Goal: Use online tool/utility: Utilize a website feature to perform a specific function

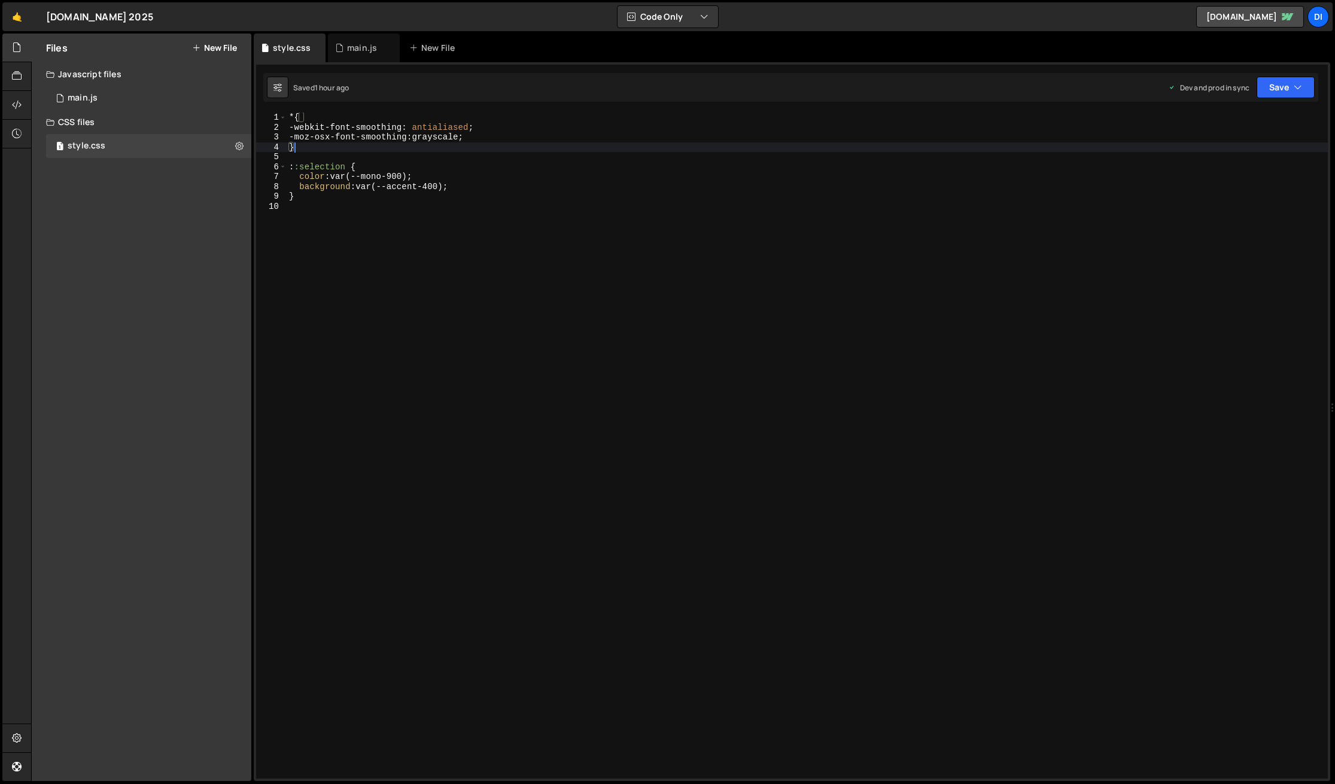
drag, startPoint x: 461, startPoint y: 229, endPoint x: 440, endPoint y: 223, distance: 21.6
click at [460, 229] on div "* { -webkit-font-smoothing : antialiased ; -moz-osx-font-smoothing : grayscale …" at bounding box center [807, 455] width 1041 height 686
click at [381, 209] on div "* { -webkit-font-smoothing : antialiased ; -moz-osx-font-smoothing : grayscale …" at bounding box center [807, 455] width 1041 height 686
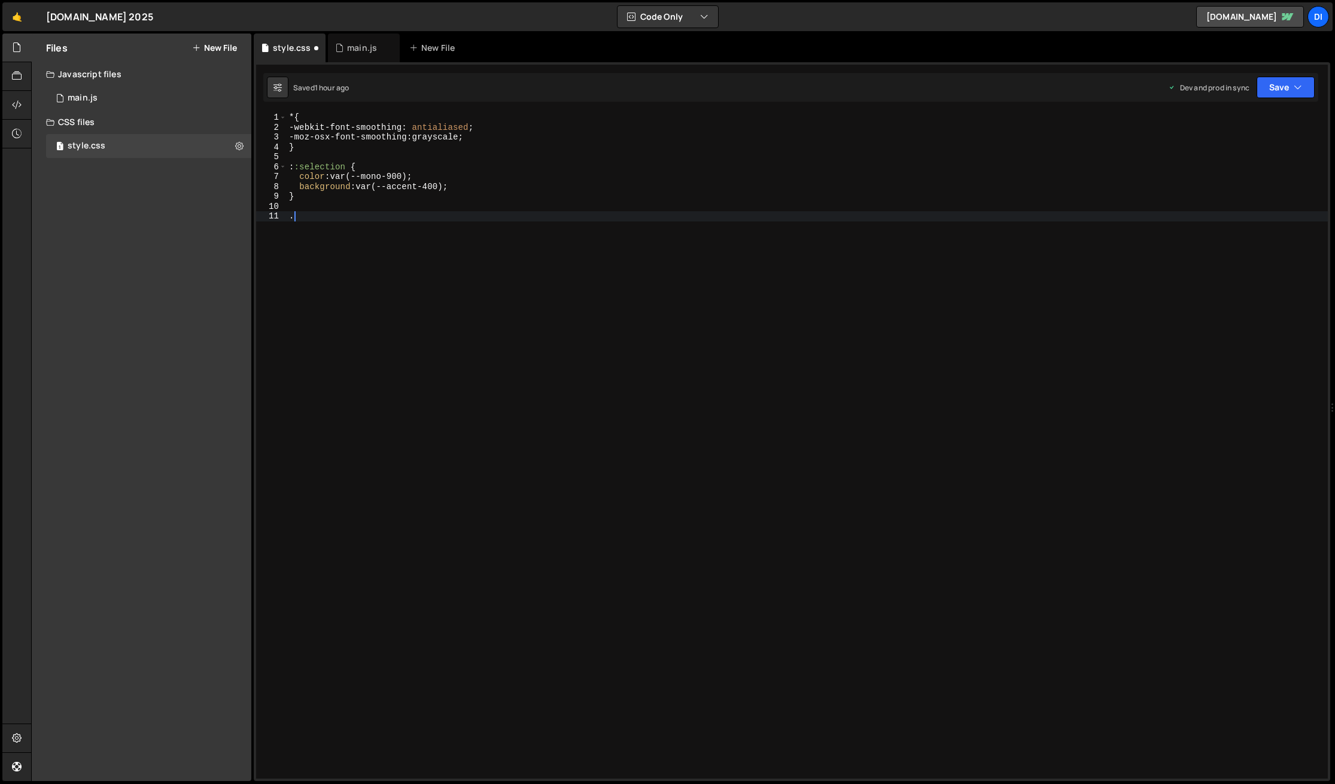
paste textarea "article-richtext"
type textarea ".article-richtext h2 {"
click at [349, 224] on div "* { -webkit-font-smoothing : antialiased ; -moz-osx-font-smoothing : grayscale …" at bounding box center [807, 455] width 1041 height 686
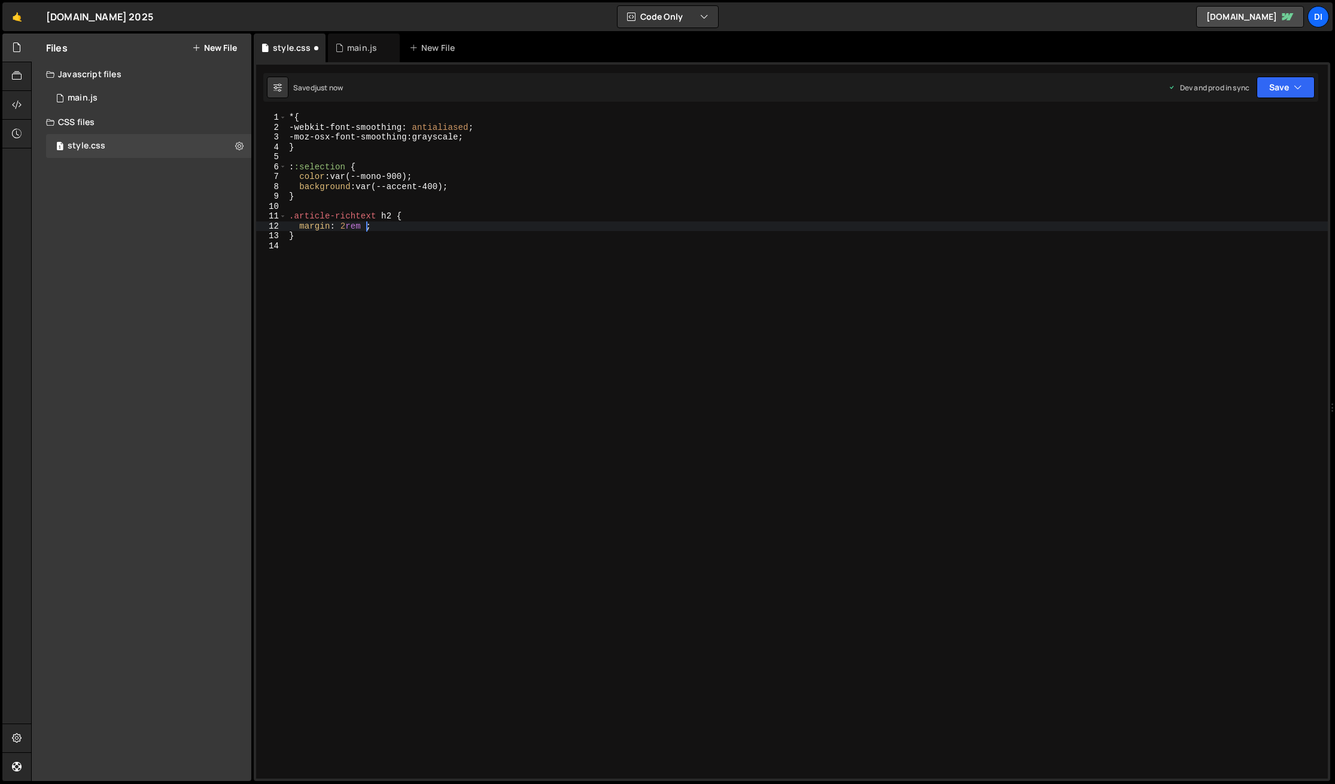
scroll to position [0, 5]
type textarea "margin: 2rem 0;"
click at [443, 227] on div "* { -webkit-font-smoothing : antialiased ; -moz-osx-font-smoothing : grayscale …" at bounding box center [807, 455] width 1041 height 686
paste textarea "var(--fs-300)"
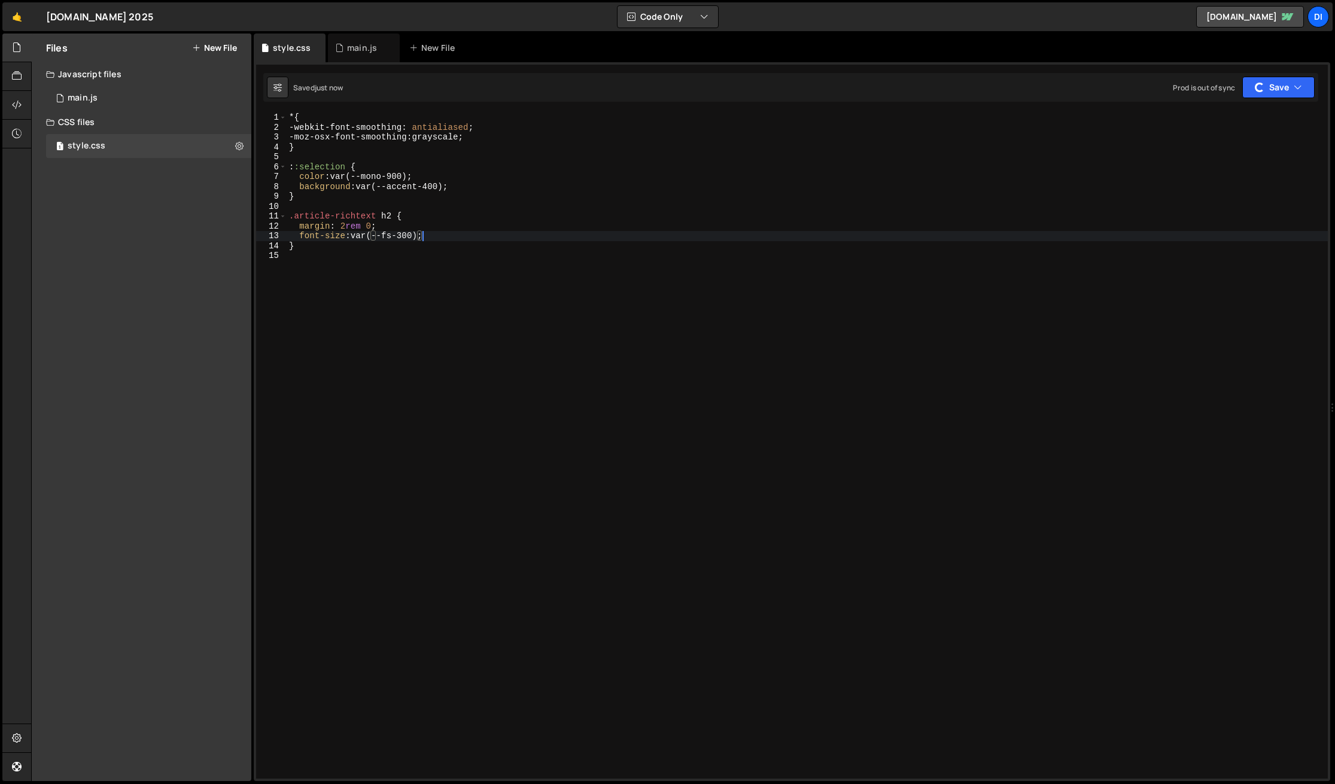
type textarea "font-size: var(--fs-300);"
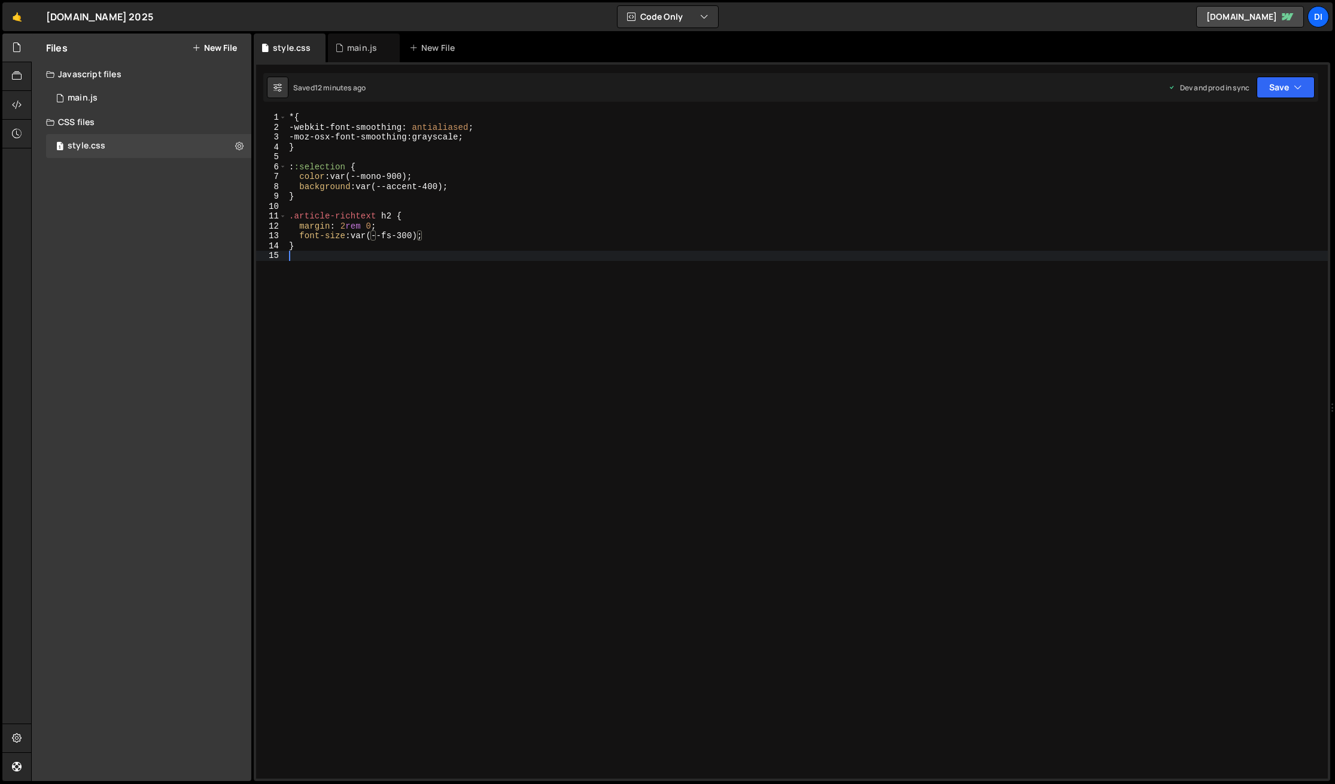
click at [403, 455] on div "* { -webkit-font-smoothing : antialiased ; -moz-osx-font-smoothing : grayscale …" at bounding box center [807, 455] width 1041 height 686
click at [372, 403] on div "* { -webkit-font-smoothing : antialiased ; -moz-osx-font-smoothing : grayscale …" at bounding box center [807, 455] width 1041 height 686
click at [434, 258] on div "* { -webkit-font-smoothing : antialiased ; -moz-osx-font-smoothing : grayscale …" at bounding box center [807, 455] width 1041 height 686
click at [355, 257] on div "* { -webkit-font-smoothing : antialiased ; -moz-osx-font-smoothing : grayscale …" at bounding box center [807, 455] width 1041 height 686
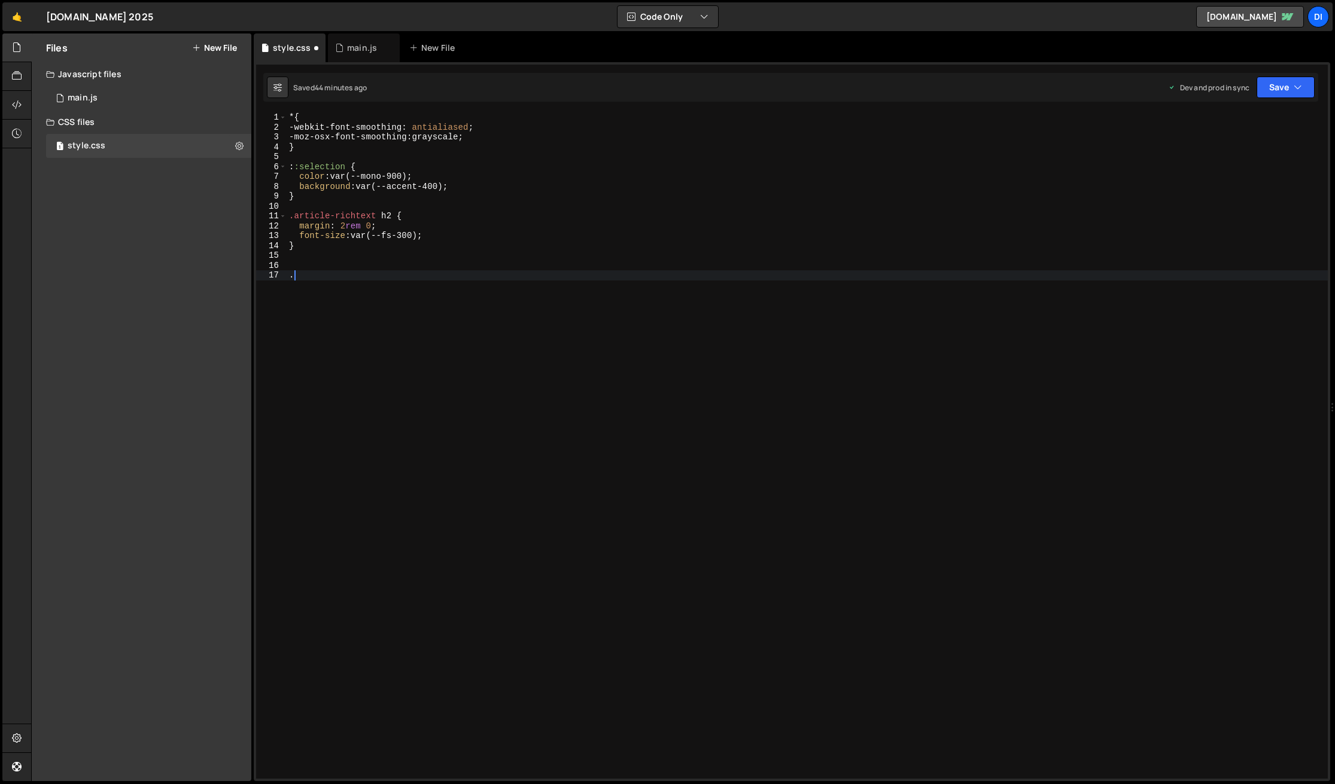
paste textarea "menu__link"
type textarea ".menu__link::after {"
type textarea "content: "";"
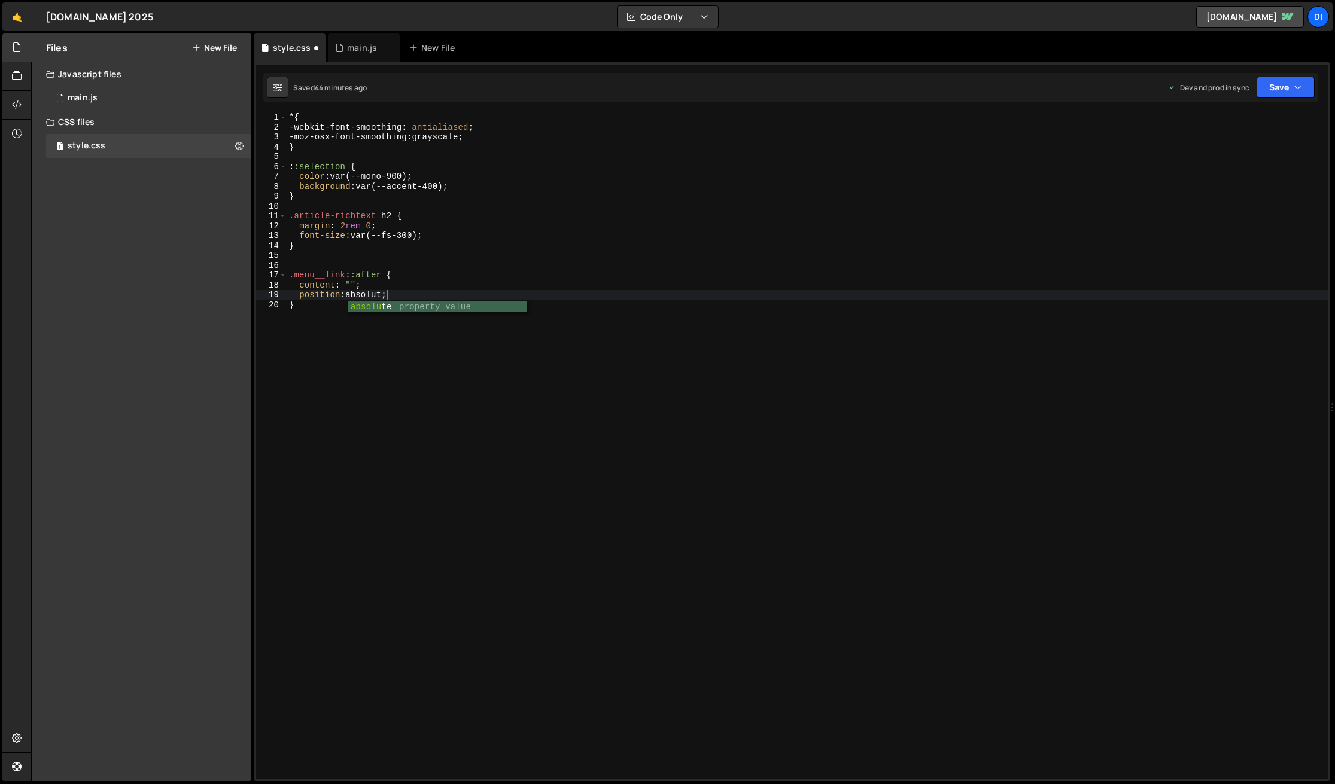
scroll to position [0, 7]
type textarea "position: absolute;"
type textarea "inset: auto 0 0 0;"
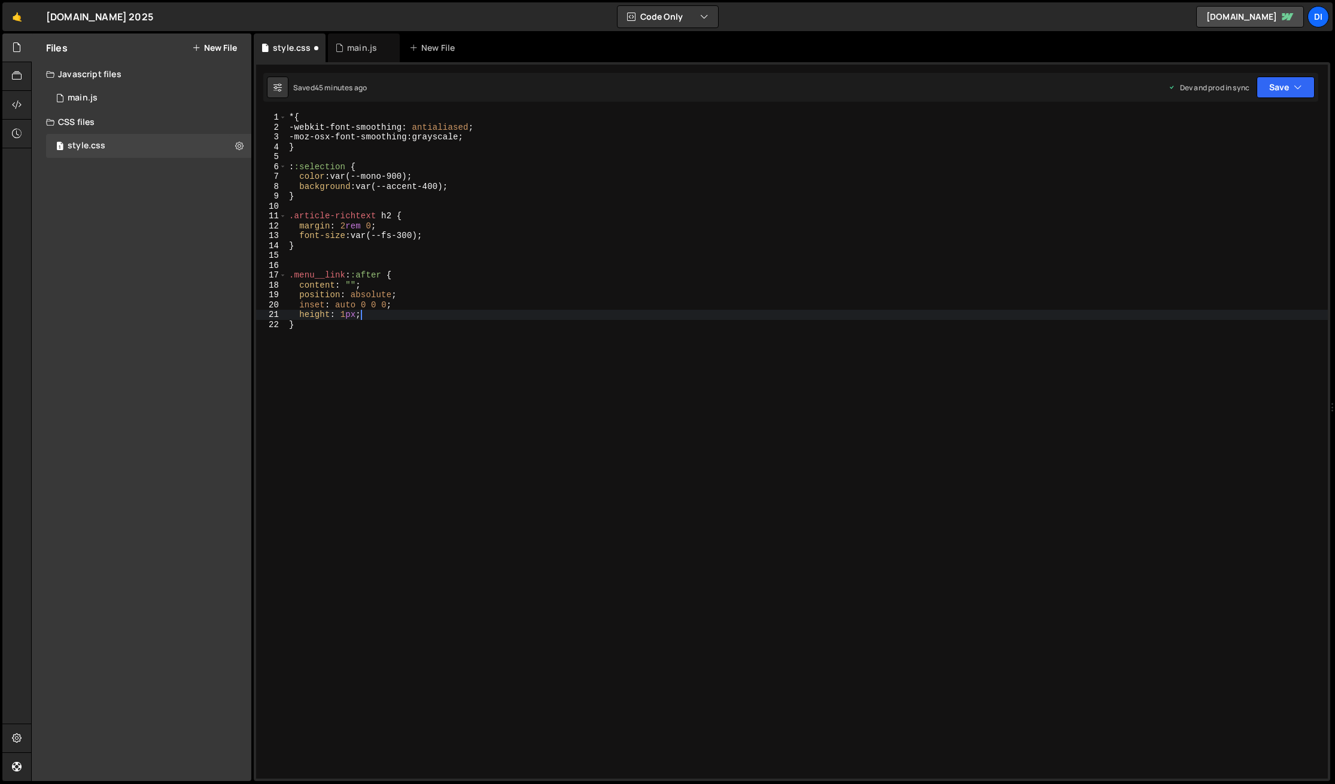
scroll to position [0, 0]
type textarea "height: 1px;"
type textarea "width: 100%;"
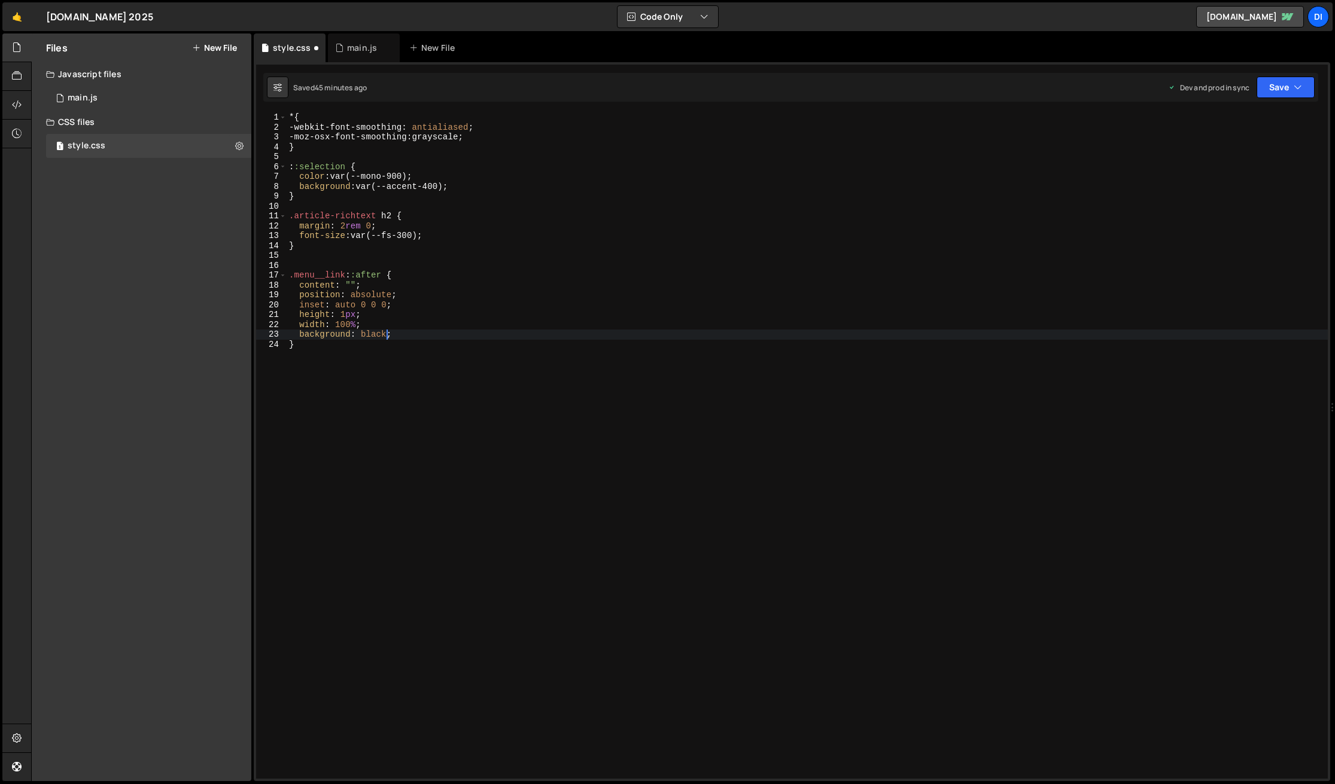
scroll to position [0, 0]
click at [375, 292] on div "* { -webkit-font-smoothing : antialiased ; -moz-osx-font-smoothing : grayscale …" at bounding box center [807, 455] width 1041 height 686
click at [300, 337] on div "* { -webkit-font-smoothing : antialiased ; -moz-osx-font-smoothing : grayscale …" at bounding box center [807, 455] width 1041 height 686
type textarea "}"
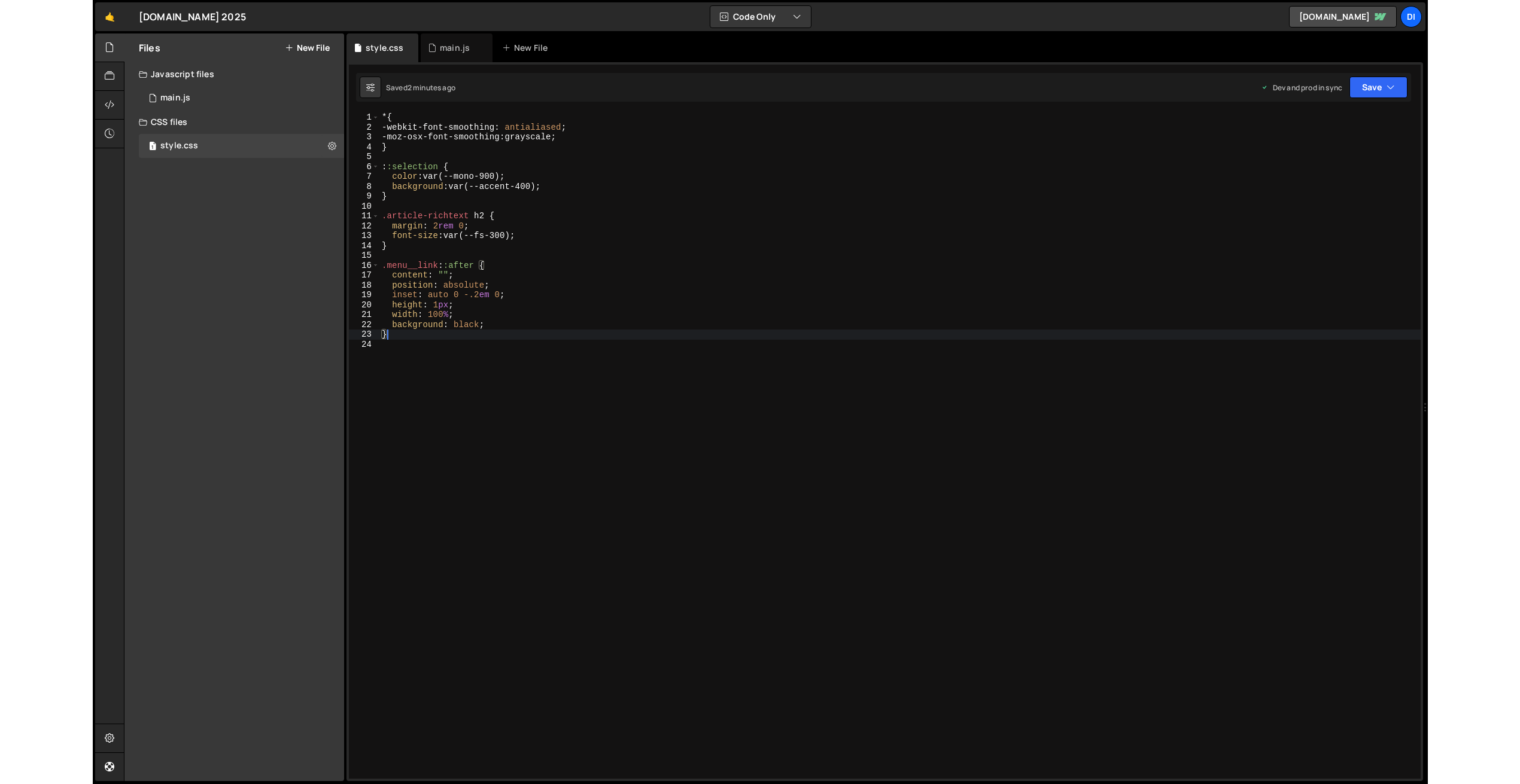
scroll to position [0, 0]
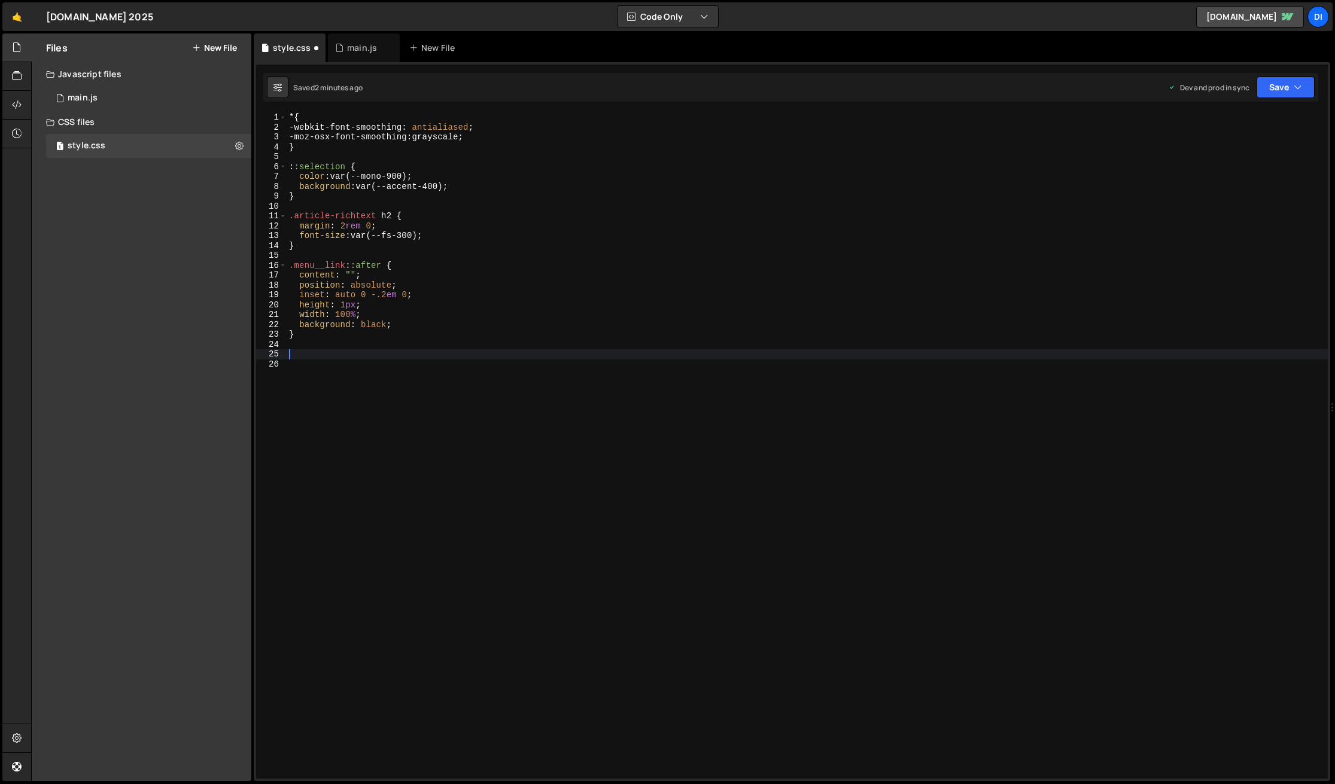
paste textarea "}"
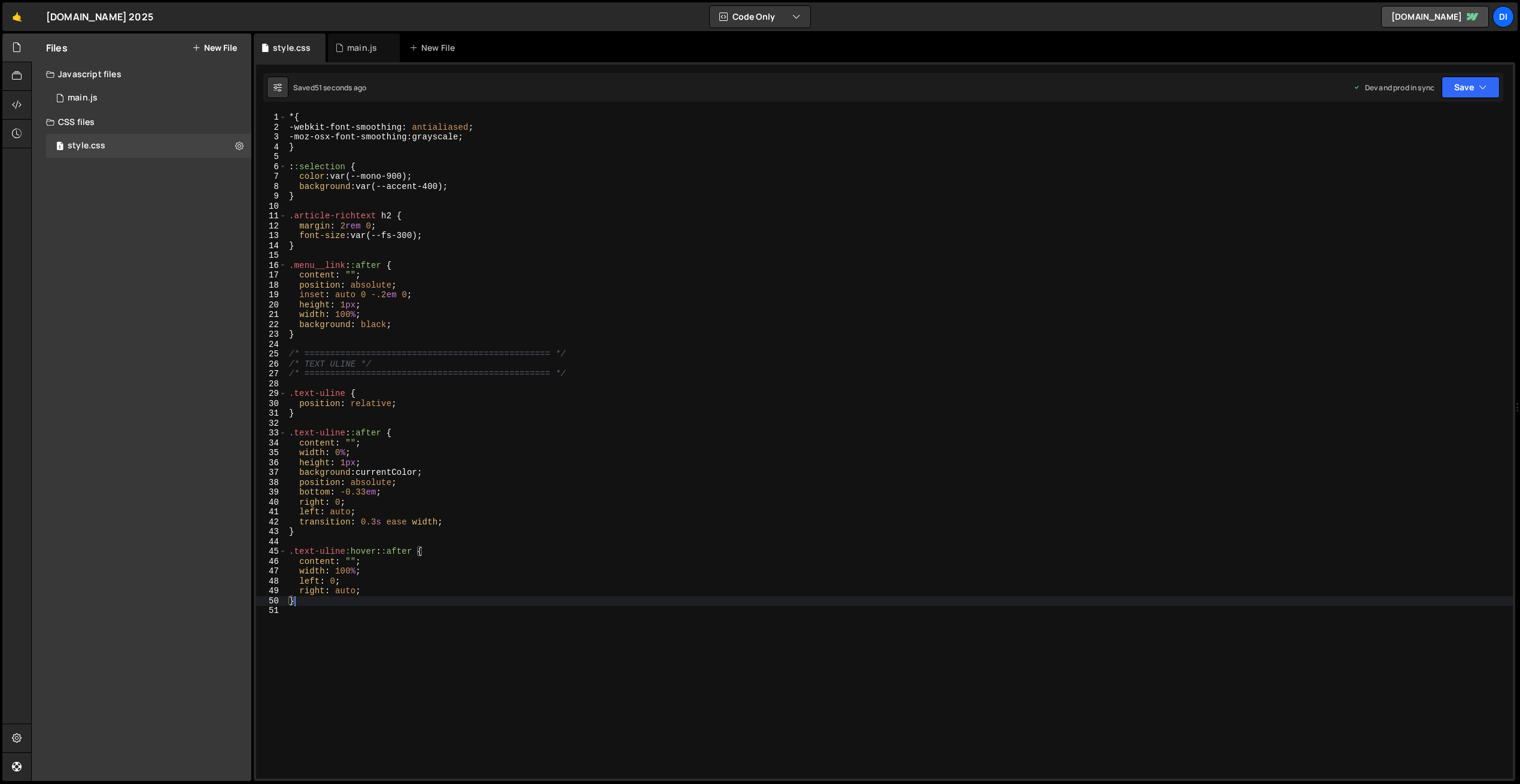
click at [515, 276] on div "* { -webkit-font-smoothing : antialiased ; -moz-osx-font-smoothing : grayscale …" at bounding box center [900, 455] width 1226 height 686
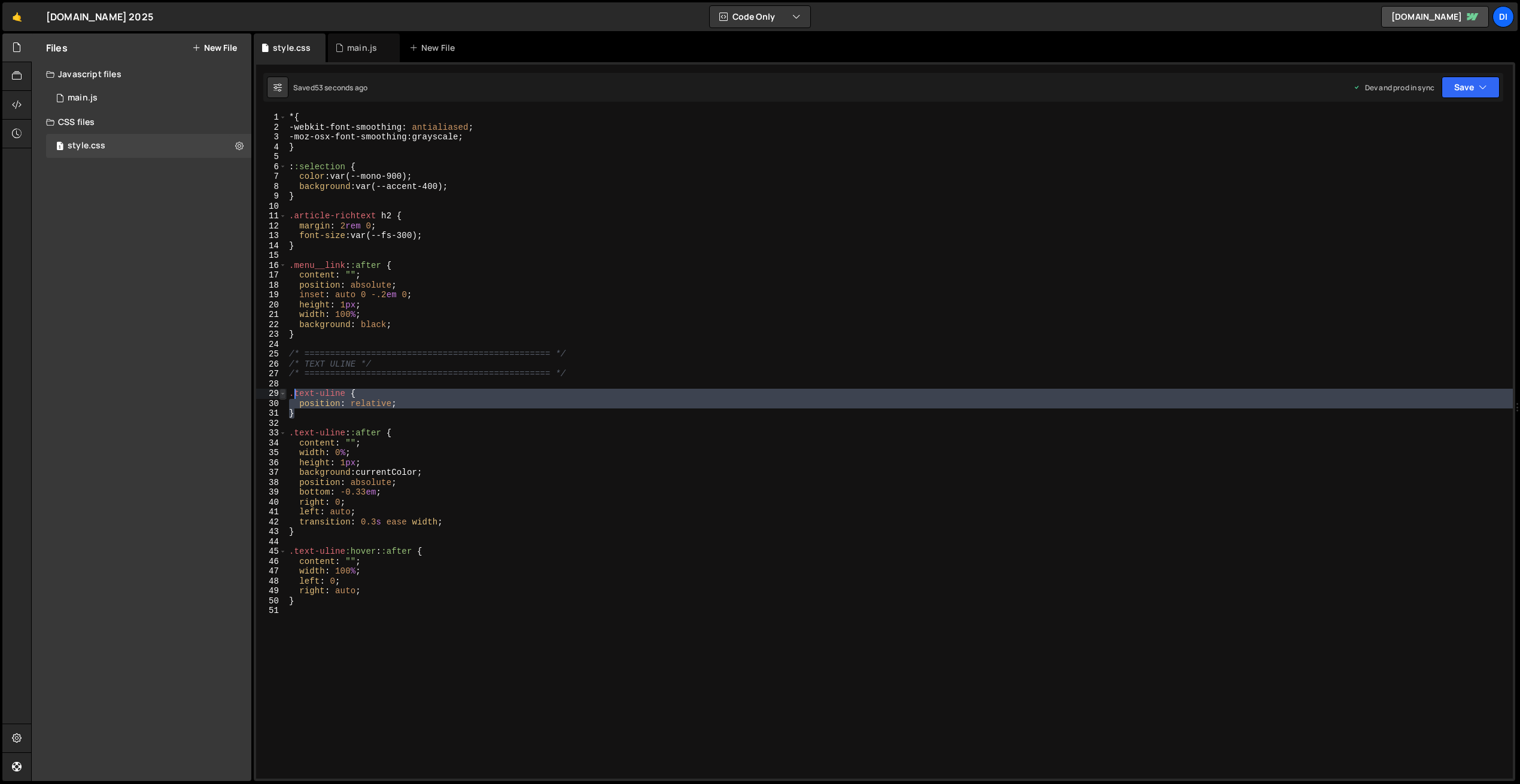
drag, startPoint x: 303, startPoint y: 407, endPoint x: 281, endPoint y: 394, distance: 26.1
click at [281, 394] on div "content: ""; 1 2 3 4 5 6 7 8 9 10 11 12 13 14 15 16 17 18 19 20 21 22 23 24 25 …" at bounding box center [884, 445] width 1257 height 667
type textarea ".text-uline { position: relative;"
click at [348, 419] on div "* { -webkit-font-smoothing : antialiased ; -moz-osx-font-smoothing : grayscale …" at bounding box center [900, 455] width 1226 height 686
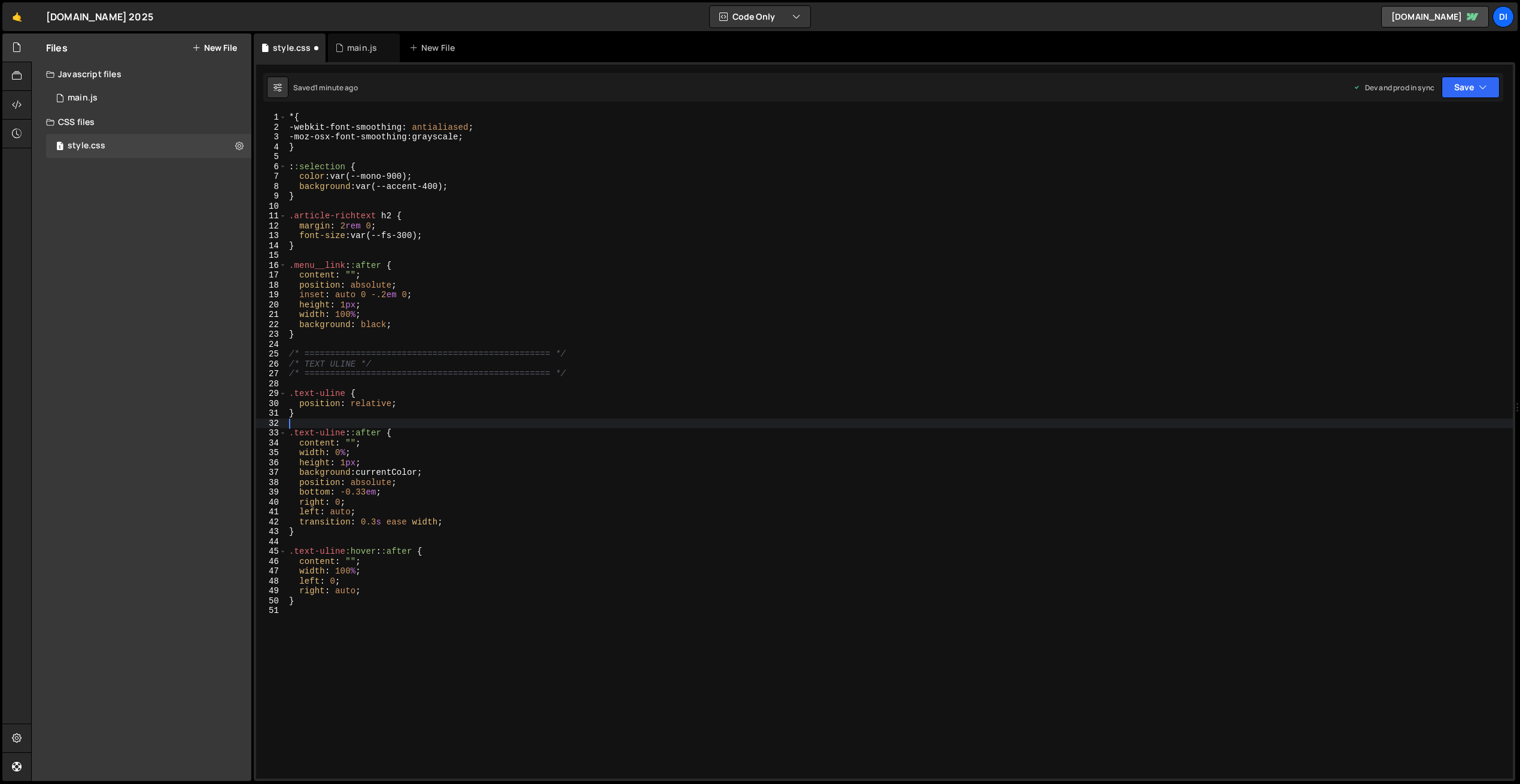
click at [413, 552] on div "* { -webkit-font-smoothing : antialiased ; -moz-osx-font-smoothing : grayscale …" at bounding box center [900, 455] width 1226 height 686
click at [369, 601] on div "* { -webkit-font-smoothing : antialiased ; -moz-osx-font-smoothing : grayscale …" at bounding box center [900, 455] width 1226 height 686
type textarea "}"
paste textarea "w--current"
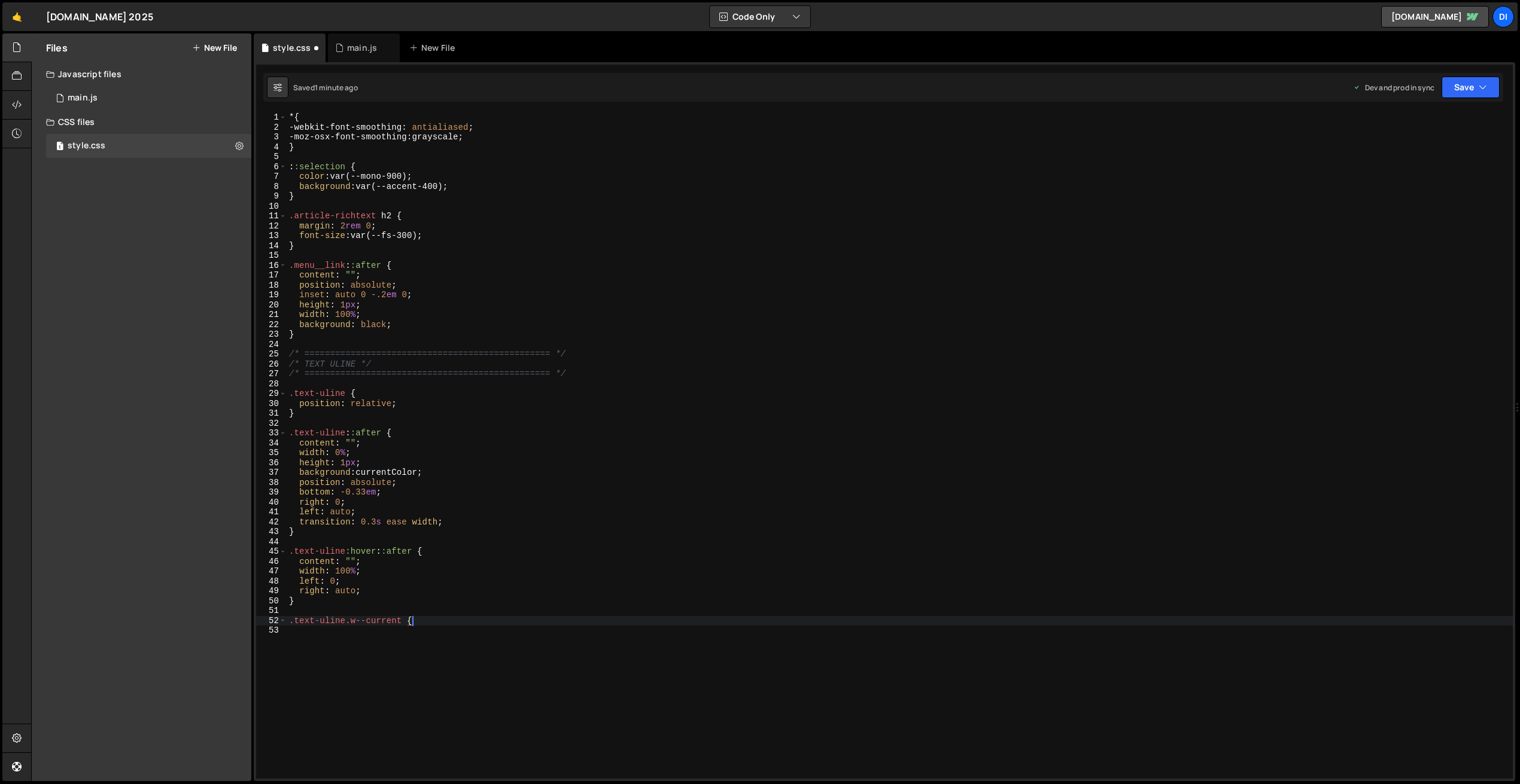
type textarea ".text-uline.w--current {}"
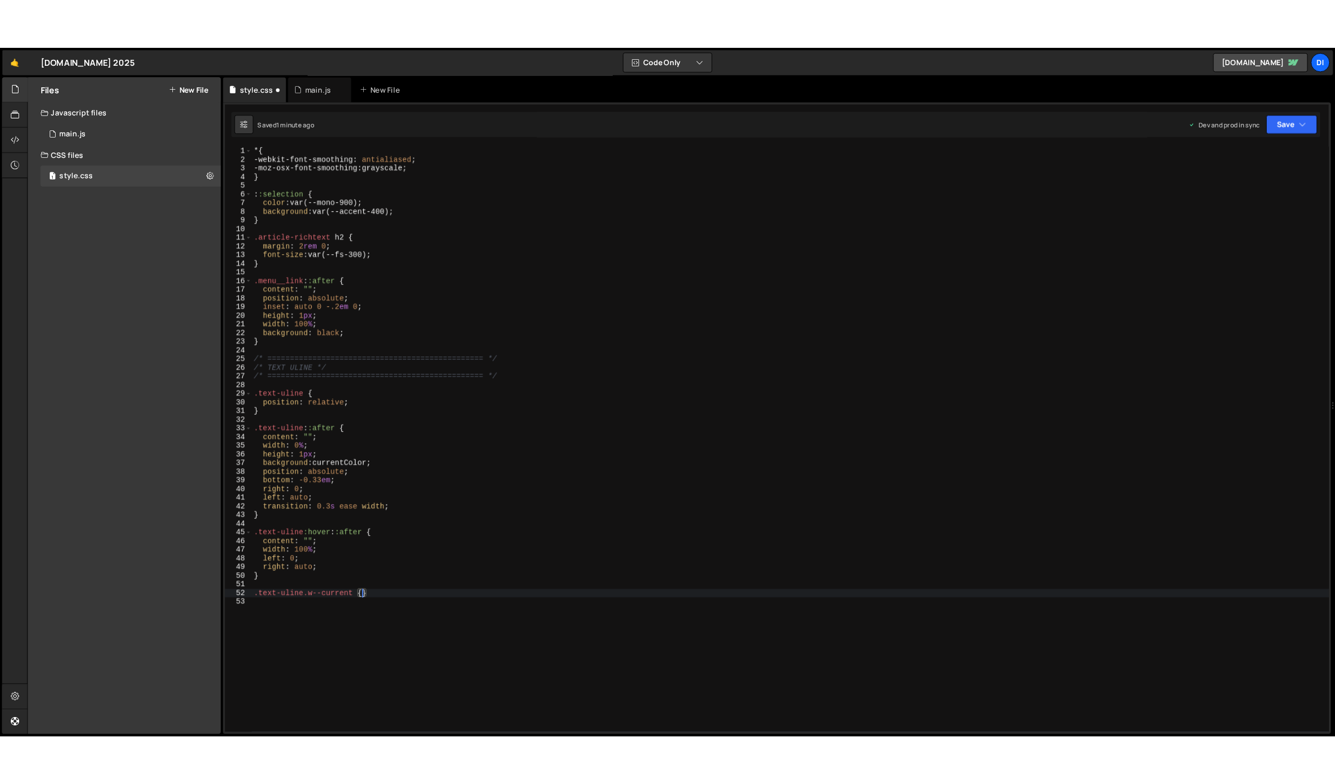
scroll to position [0, 0]
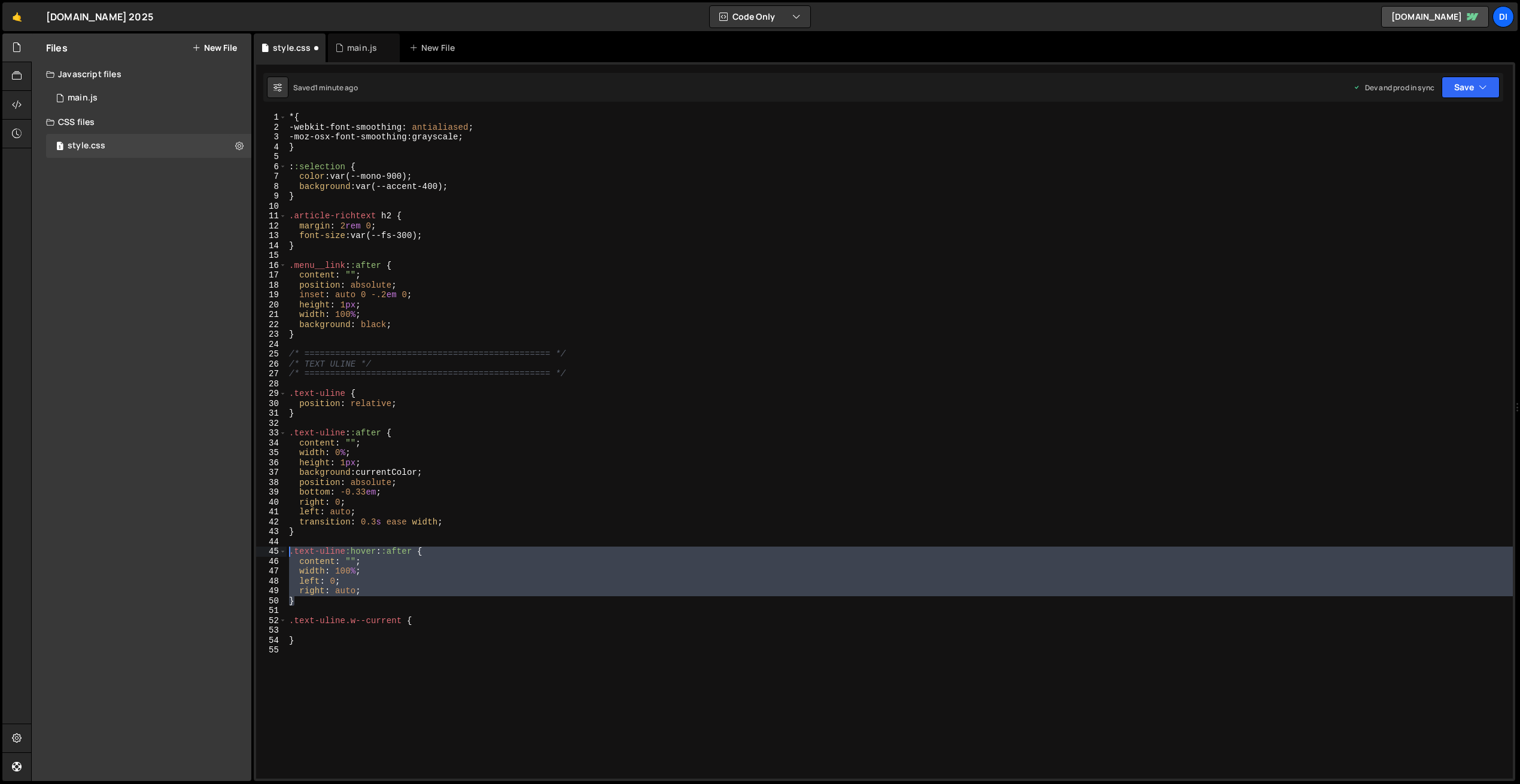
drag, startPoint x: 302, startPoint y: 601, endPoint x: 270, endPoint y: 556, distance: 54.9
click at [269, 549] on div "1 2 3 4 5 6 7 8 9 10 11 12 13 14 15 16 17 18 19 20 21 22 23 24 25 26 27 28 29 3…" at bounding box center [884, 445] width 1257 height 667
type textarea ".text-uline:hover::after { content: "";"
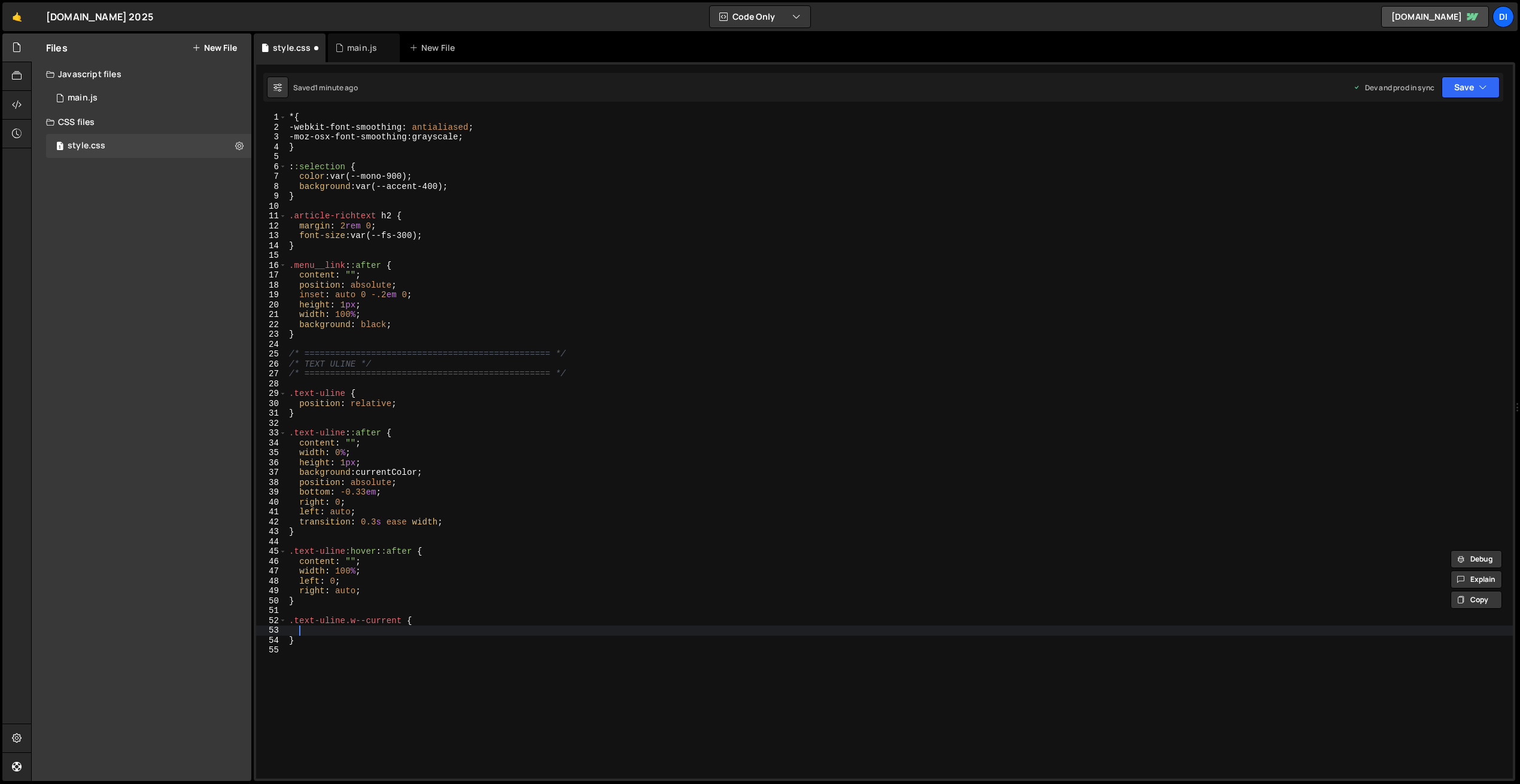
click at [301, 635] on div "* { -webkit-font-smoothing : antialiased ; -moz-osx-font-smoothing : grayscale …" at bounding box center [900, 455] width 1226 height 686
type textarea "}"
paste textarea "}"
drag, startPoint x: 345, startPoint y: 622, endPoint x: 402, endPoint y: 618, distance: 57.6
click at [402, 618] on div "* { -webkit-font-smoothing : antialiased ; -moz-osx-font-smoothing : grayscale …" at bounding box center [900, 455] width 1226 height 686
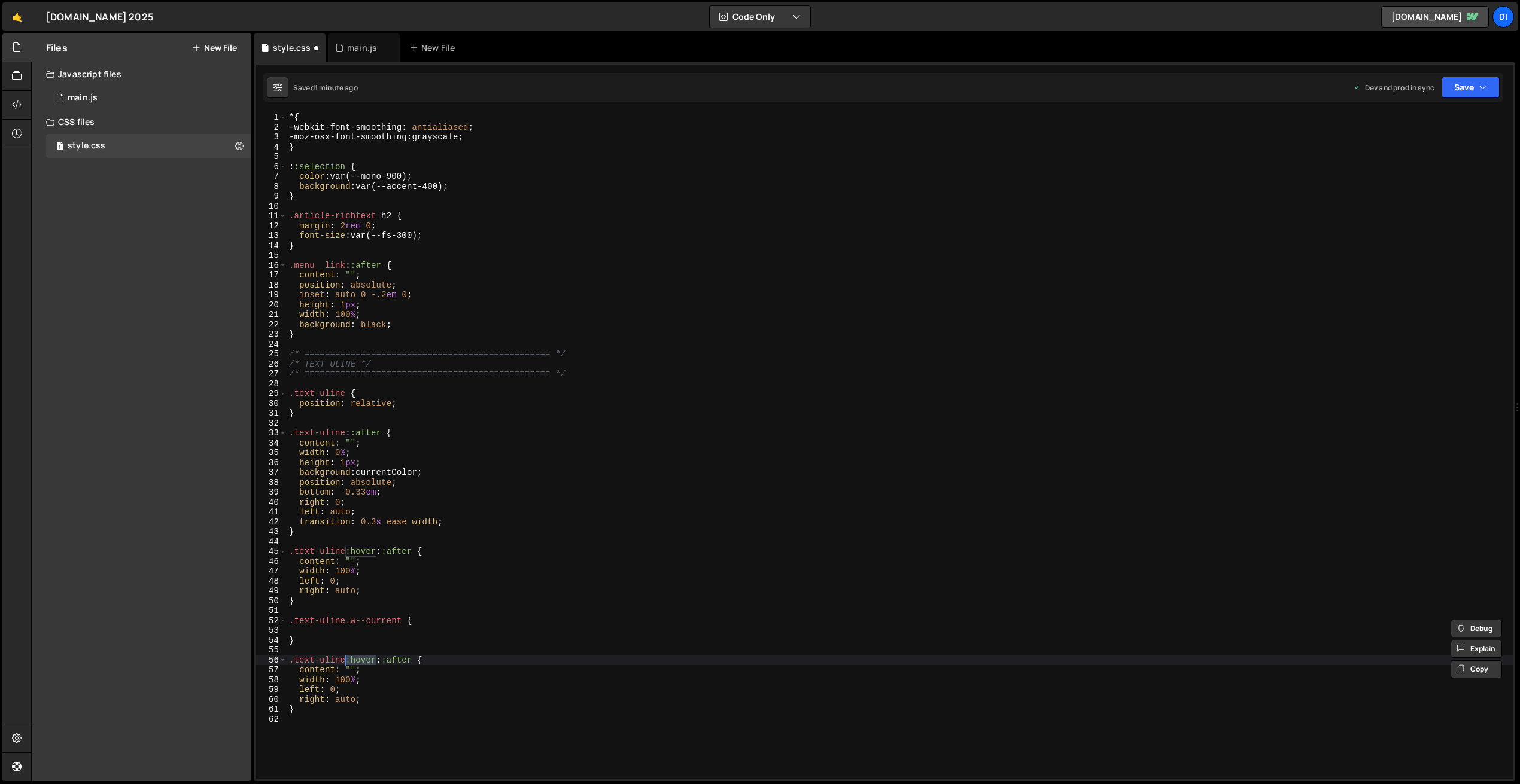
drag, startPoint x: 375, startPoint y: 658, endPoint x: 345, endPoint y: 660, distance: 30.6
click at [345, 660] on div "* { -webkit-font-smoothing : antialiased ; -moz-osx-font-smoothing : grayscale …" at bounding box center [900, 455] width 1226 height 686
paste textarea ".w--current"
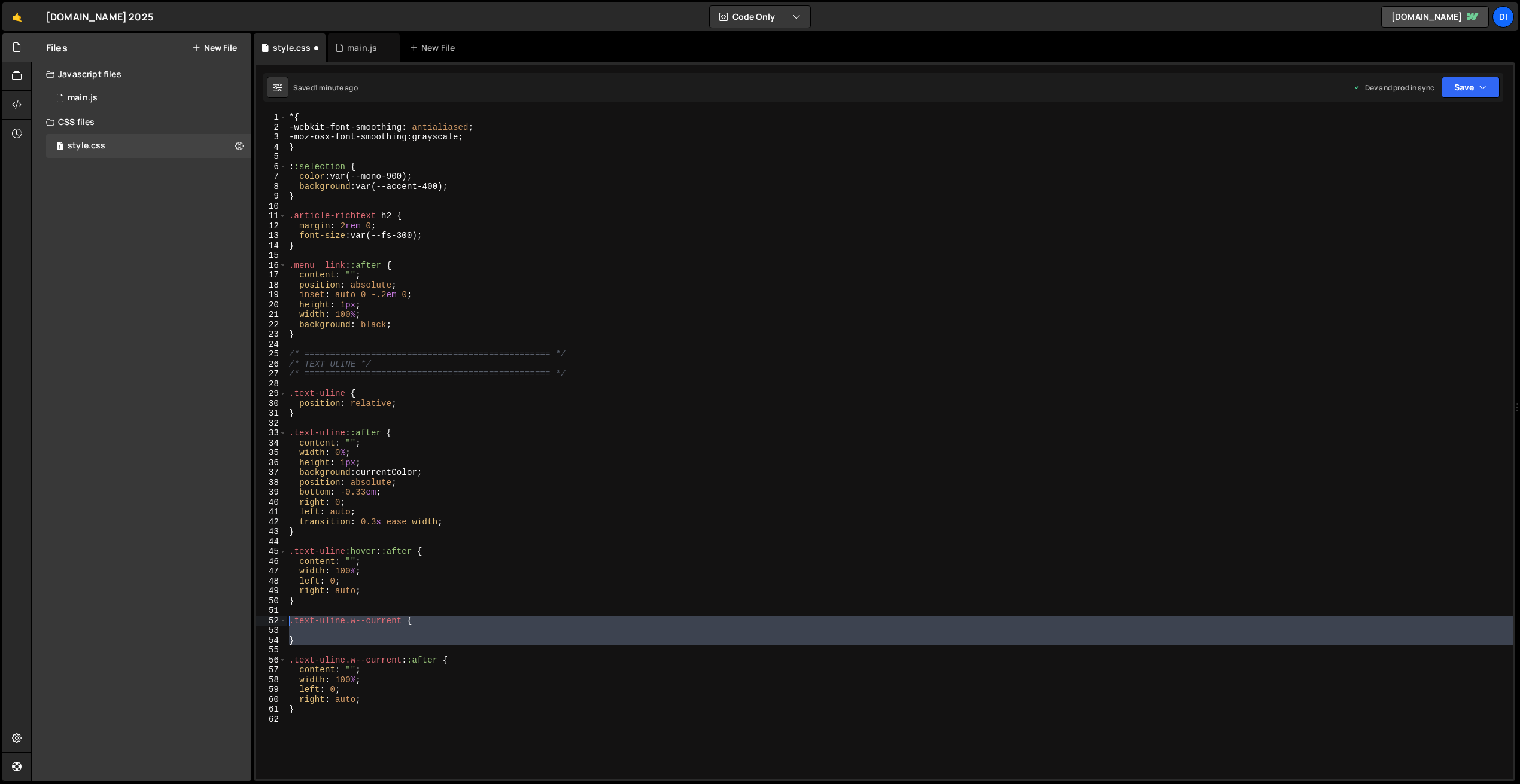
drag, startPoint x: 299, startPoint y: 647, endPoint x: 277, endPoint y: 616, distance: 37.4
click at [277, 616] on div ".text-uline.w--current::after { 1 2 3 4 5 6 7 8 9 10 11 12 13 14 15 16 17 18 19…" at bounding box center [884, 445] width 1257 height 667
type textarea ".text-uline.w--current {"
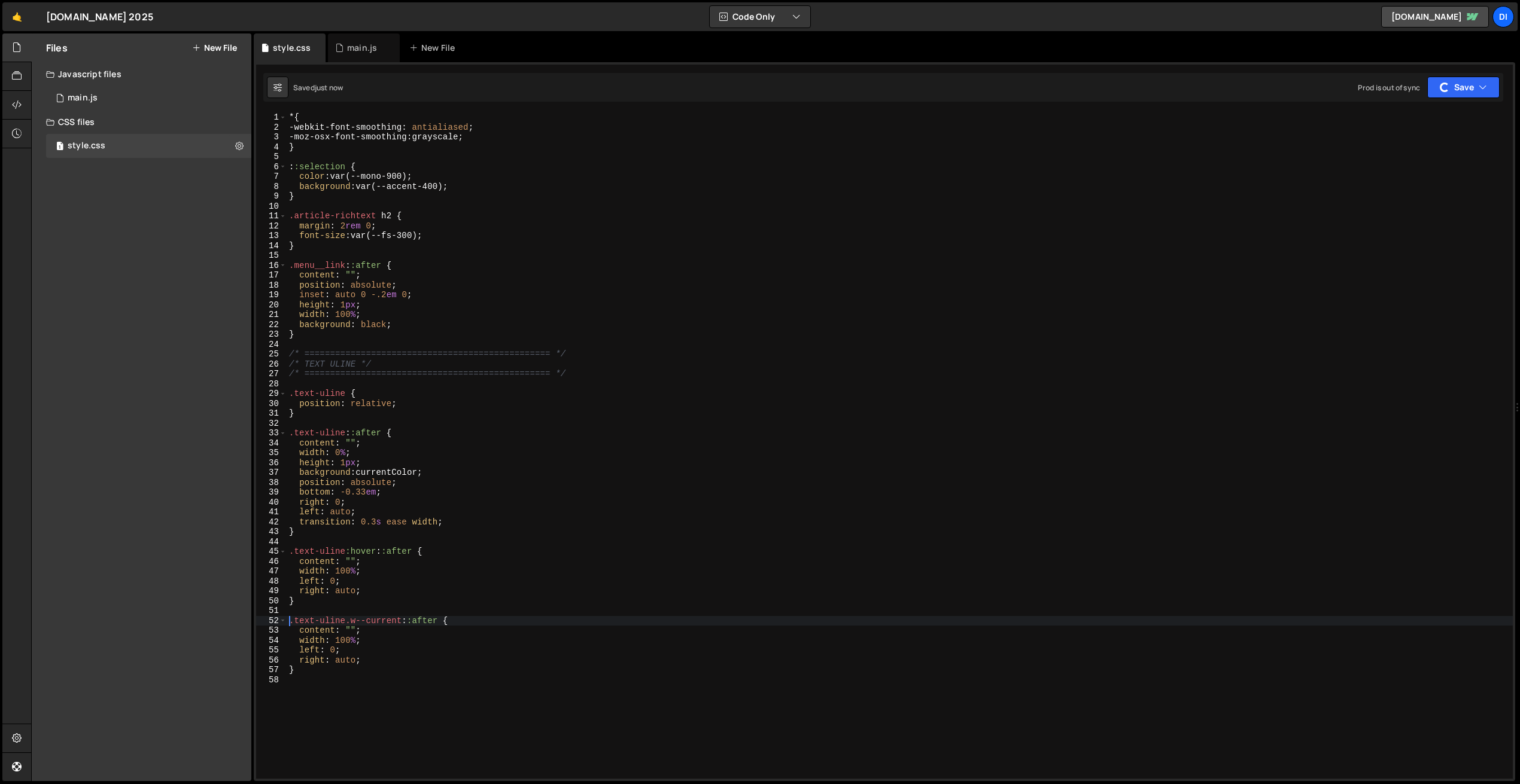
type textarea ".text-uline.w--current::after {"
